Goal: Use online tool/utility: Utilize a website feature to perform a specific function

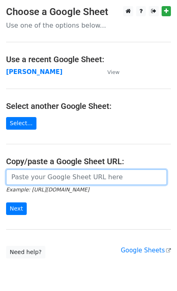
click at [28, 177] on input "url" at bounding box center [86, 176] width 161 height 15
paste input "[URL][DOMAIN_NAME]"
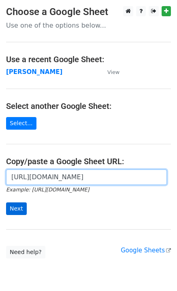
scroll to position [0, 187]
type input "[URL][DOMAIN_NAME]"
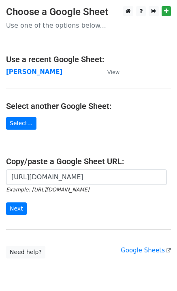
scroll to position [0, 0]
click at [11, 216] on div "[URL][DOMAIN_NAME] Example: [URL][DOMAIN_NAME] Next" at bounding box center [88, 196] width 177 height 54
click at [16, 207] on input "Next" at bounding box center [16, 208] width 21 height 13
